Goal: Information Seeking & Learning: Learn about a topic

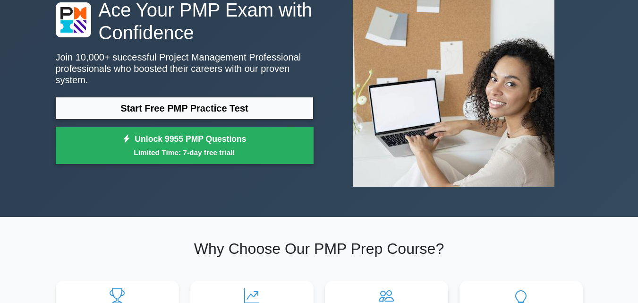
scroll to position [47, 0]
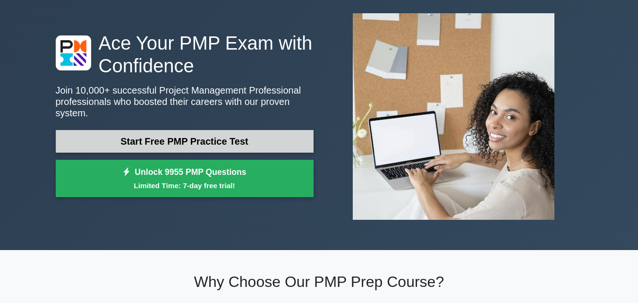
click at [213, 135] on link "Start Free PMP Practice Test" at bounding box center [185, 141] width 258 height 23
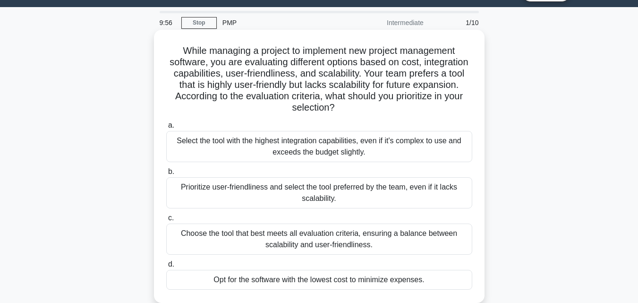
scroll to position [18, 0]
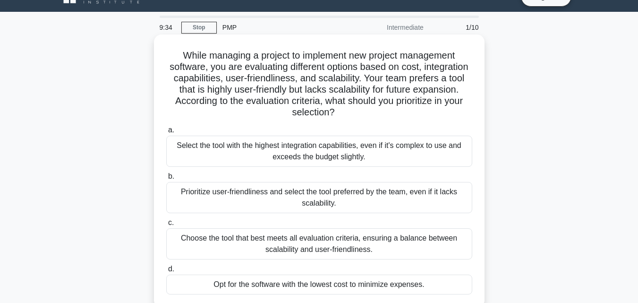
click at [321, 154] on div "Select the tool with the highest integration capabilities, even if it's complex…" at bounding box center [319, 151] width 306 height 31
click at [166, 133] on input "a. Select the tool with the highest integration capabilities, even if it's comp…" at bounding box center [166, 130] width 0 height 6
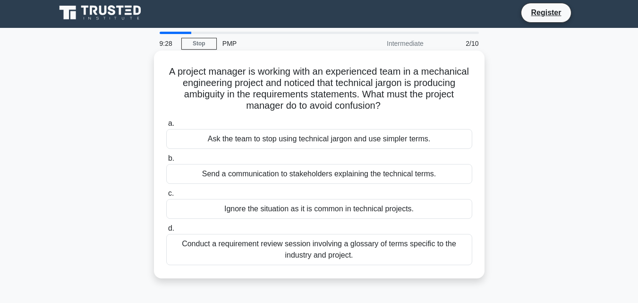
scroll to position [0, 0]
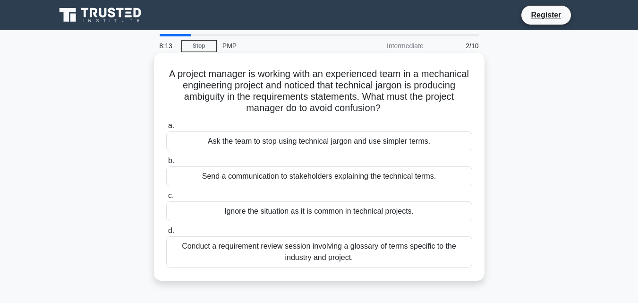
click at [320, 260] on div "Conduct a requirement review session involving a glossary of terms specific to …" at bounding box center [319, 251] width 306 height 31
click at [166, 234] on input "d. Conduct a requirement review session involving a glossary of terms specific …" at bounding box center [166, 231] width 0 height 6
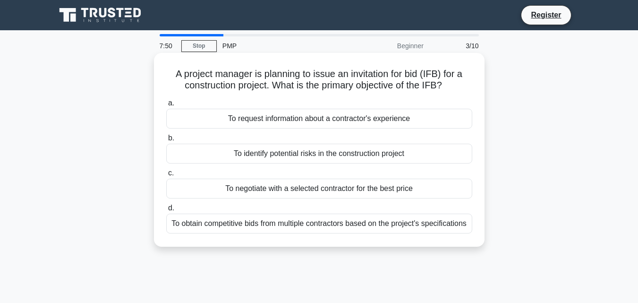
click at [313, 227] on div "To obtain competitive bids from multiple contractors based on the project's spe…" at bounding box center [319, 224] width 306 height 20
click at [166, 211] on input "d. To obtain competitive bids from multiple contractors based on the project's …" at bounding box center [166, 208] width 0 height 6
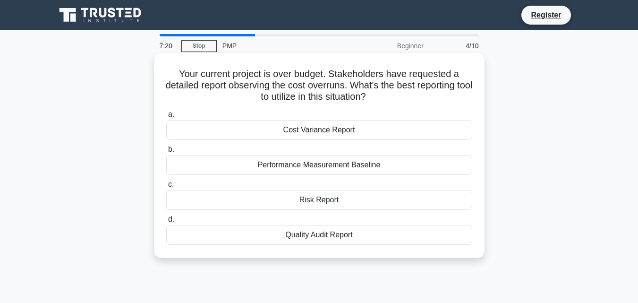
click at [333, 132] on div "Cost Variance Report" at bounding box center [319, 130] width 306 height 20
click at [166, 118] on input "a. Cost Variance Report" at bounding box center [166, 115] width 0 height 6
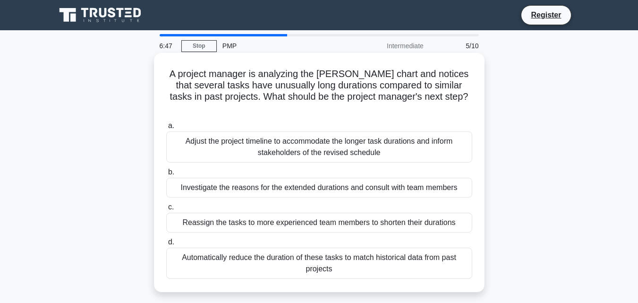
click at [308, 180] on div "Investigate the reasons for the extended durations and consult with team members" at bounding box center [319, 188] width 306 height 20
click at [166, 175] on input "b. Investigate the reasons for the extended durations and consult with team mem…" at bounding box center [166, 172] width 0 height 6
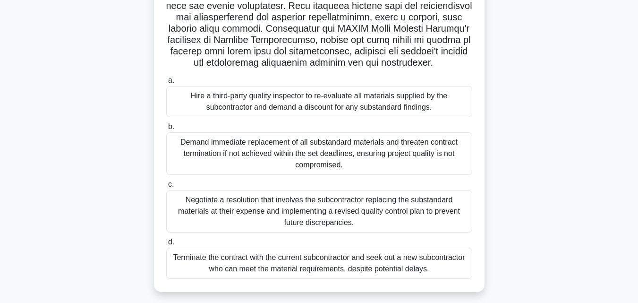
scroll to position [189, 0]
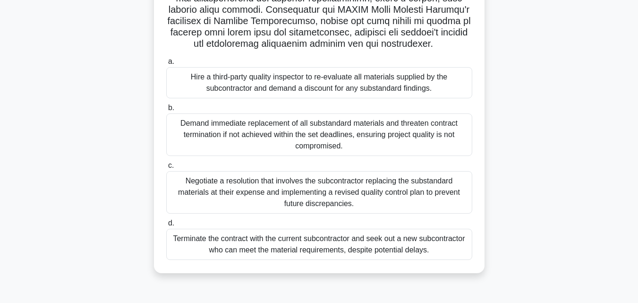
click at [269, 135] on div "Demand immediate replacement of all substandard materials and threaten contract…" at bounding box center [319, 134] width 306 height 43
click at [166, 111] on input "b. Demand immediate replacement of all substandard materials and threaten contr…" at bounding box center [166, 108] width 0 height 6
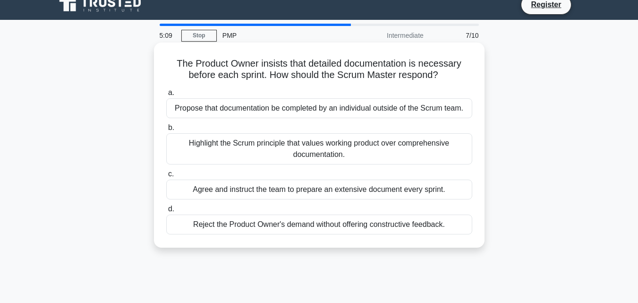
scroll to position [0, 0]
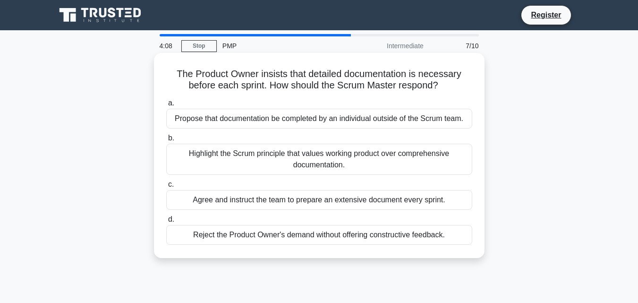
click at [240, 88] on h5 "The Product Owner insists that detailed documentation is necessary before each …" at bounding box center [319, 80] width 308 height 24
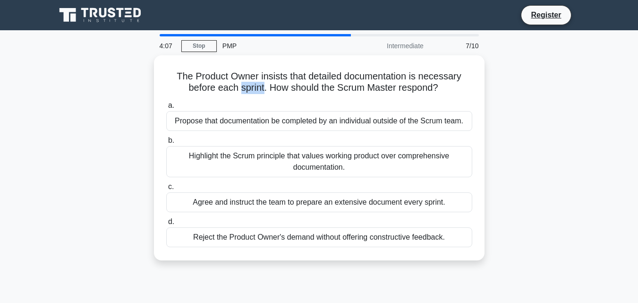
copy h5 "sprint"
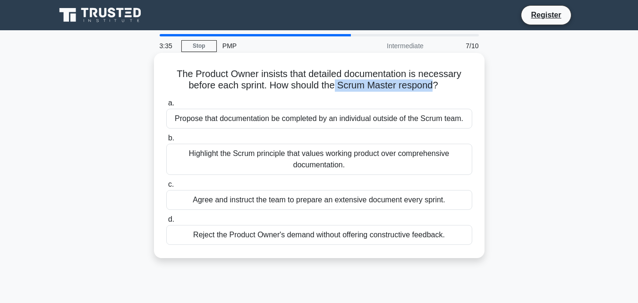
drag, startPoint x: 337, startPoint y: 85, endPoint x: 434, endPoint y: 86, distance: 96.9
click at [434, 86] on h5 "The Product Owner insists that detailed documentation is necessary before each …" at bounding box center [319, 80] width 308 height 24
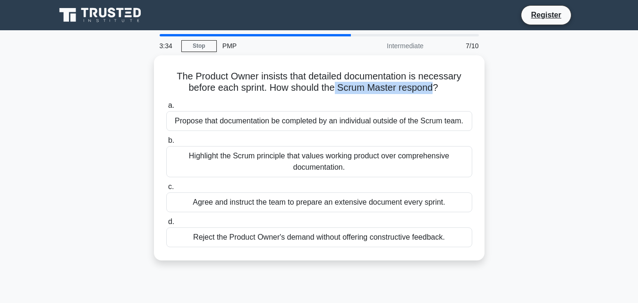
copy h5 "Scrum Master respond"
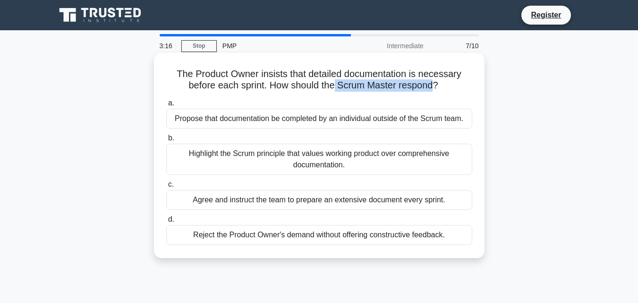
click at [402, 229] on div "Reject the Product Owner's demand without offering constructive feedback." at bounding box center [319, 235] width 306 height 20
click at [166, 223] on input "d. Reject the Product Owner's demand without offering constructive feedback." at bounding box center [166, 219] width 0 height 6
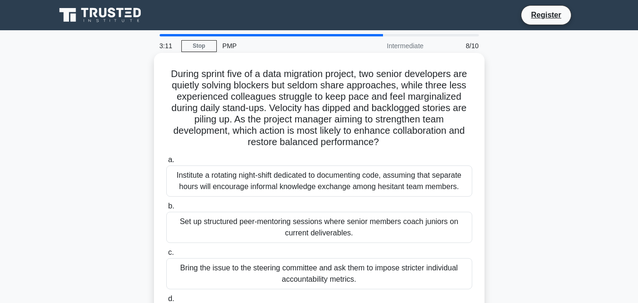
click at [388, 183] on div "Institute a rotating night-shift dedicated to documenting code, assuming that s…" at bounding box center [319, 180] width 306 height 31
click at [166, 163] on input "a. Institute a rotating night-shift dedicated to documenting code, assuming tha…" at bounding box center [166, 160] width 0 height 6
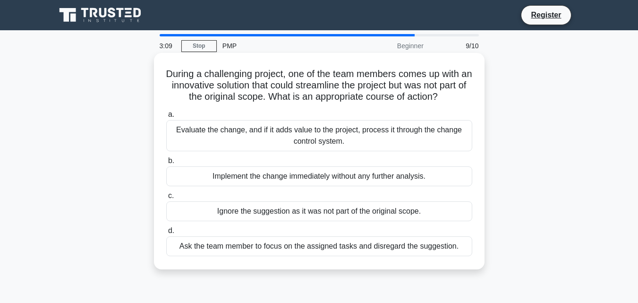
click at [391, 177] on div "Implement the change immediately without any further analysis." at bounding box center [319, 176] width 306 height 20
click at [166, 164] on input "b. Implement the change immediately without any further analysis." at bounding box center [166, 161] width 0 height 6
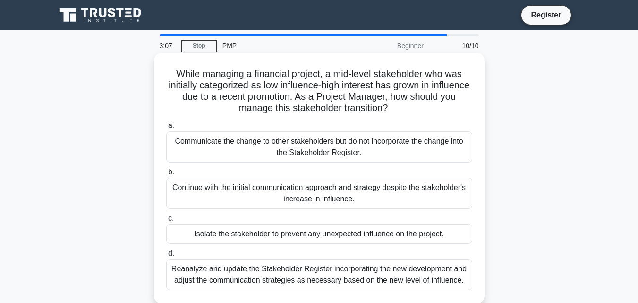
click at [398, 141] on div "Communicate the change to other stakeholders but do not incorporate the change …" at bounding box center [319, 146] width 306 height 31
click at [166, 129] on input "a. Communicate the change to other stakeholders but do not incorporate the chan…" at bounding box center [166, 126] width 0 height 6
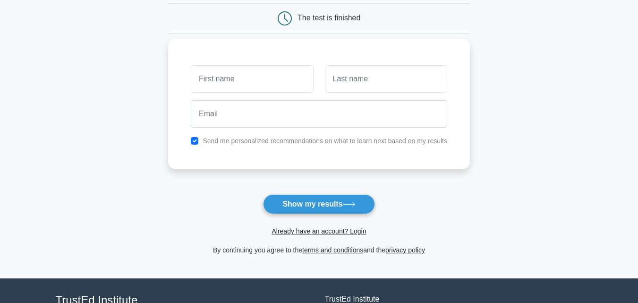
scroll to position [47, 0]
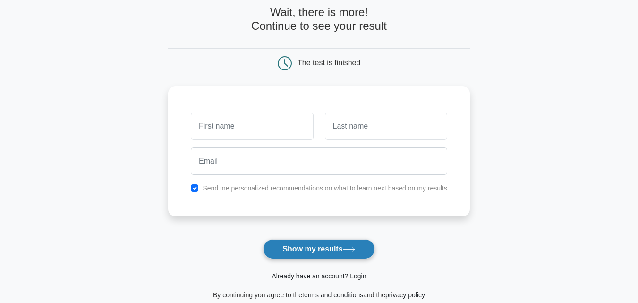
click at [335, 250] on button "Show my results" at bounding box center [319, 249] width 112 height 20
click at [531, 155] on main "Wait, there is more! Continue to see your result The test is finished and the" at bounding box center [319, 153] width 638 height 340
